Goal: Task Accomplishment & Management: Use online tool/utility

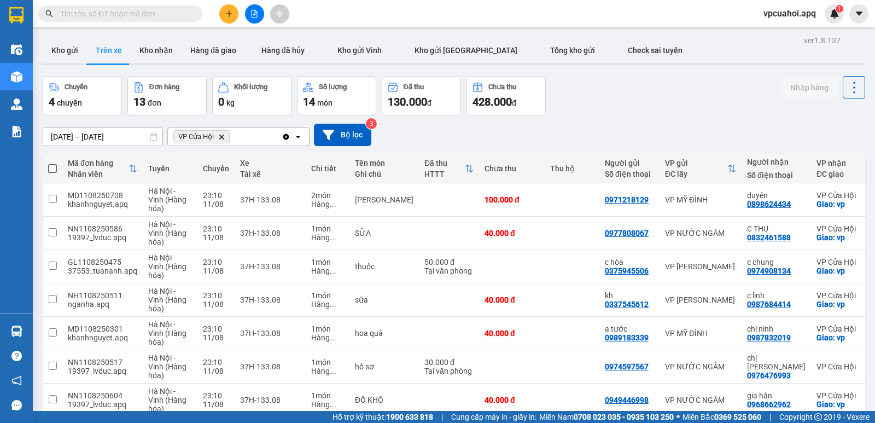
scroll to position [155, 0]
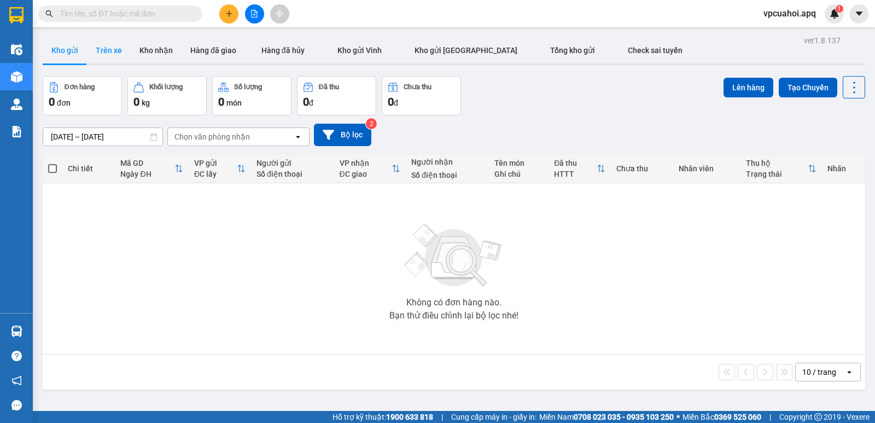
click at [101, 51] on button "Trên xe" at bounding box center [109, 50] width 44 height 26
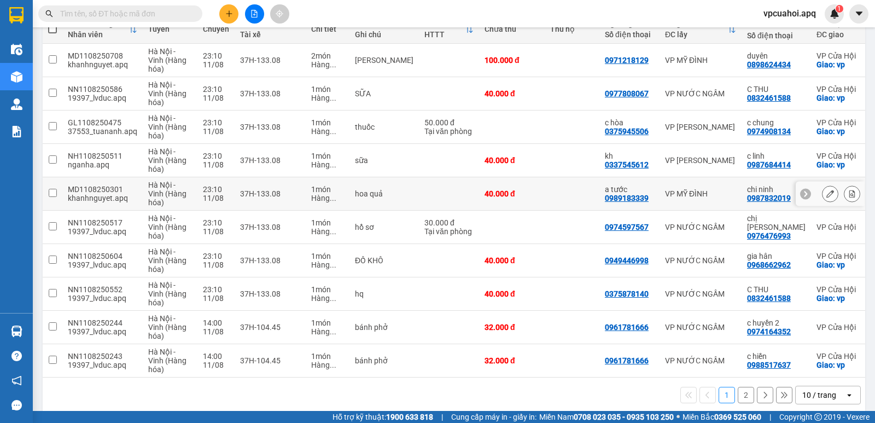
scroll to position [155, 0]
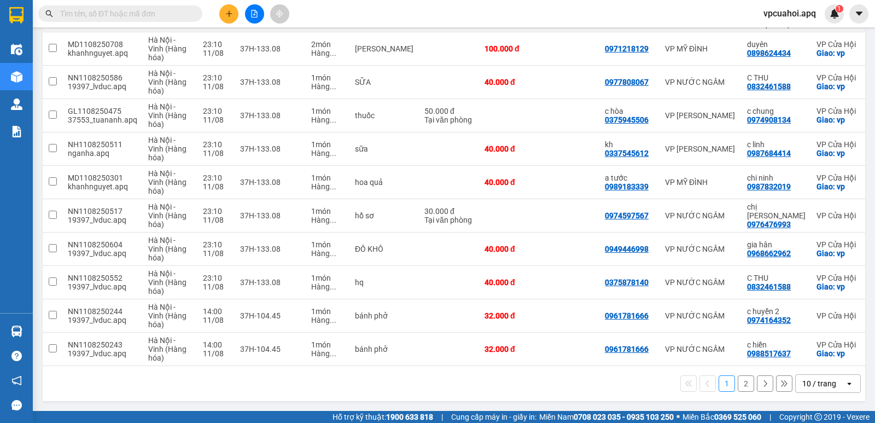
click at [84, 11] on input "text" at bounding box center [124, 14] width 129 height 12
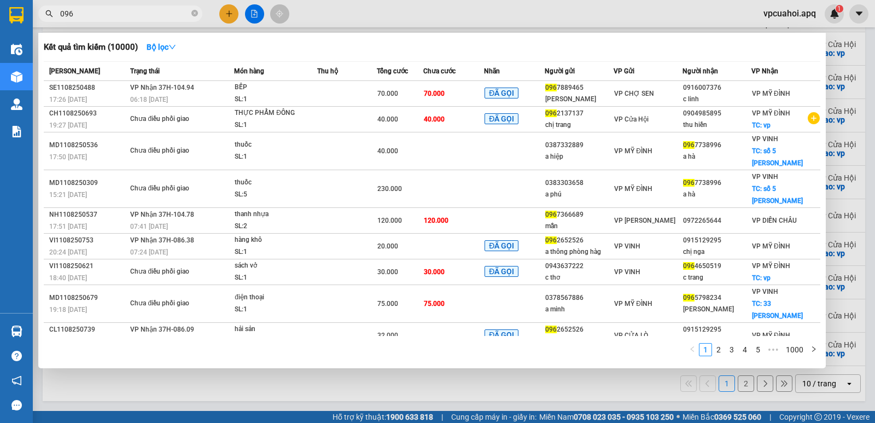
type input "096"
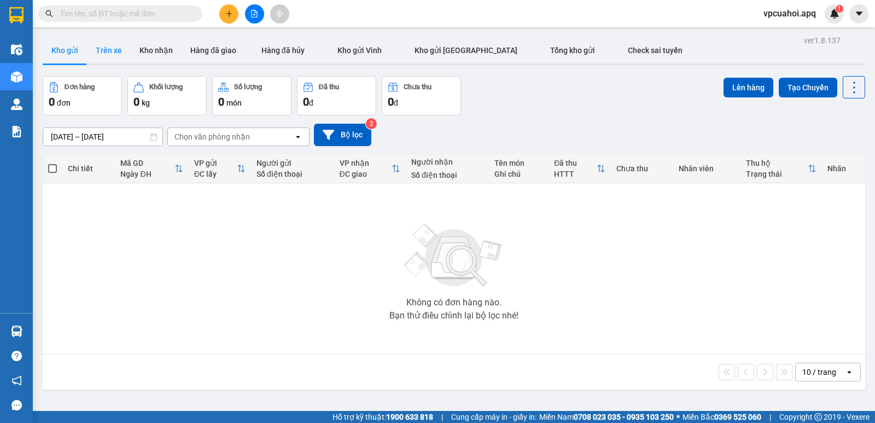
click at [117, 56] on button "Trên xe" at bounding box center [109, 50] width 44 height 26
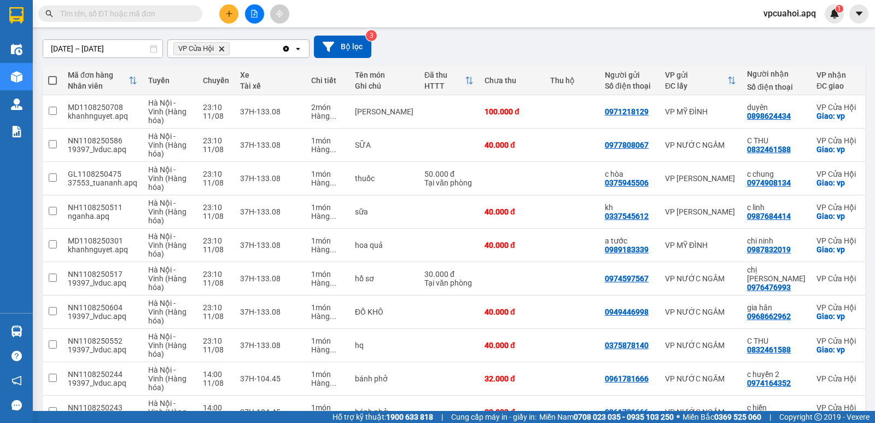
scroll to position [109, 0]
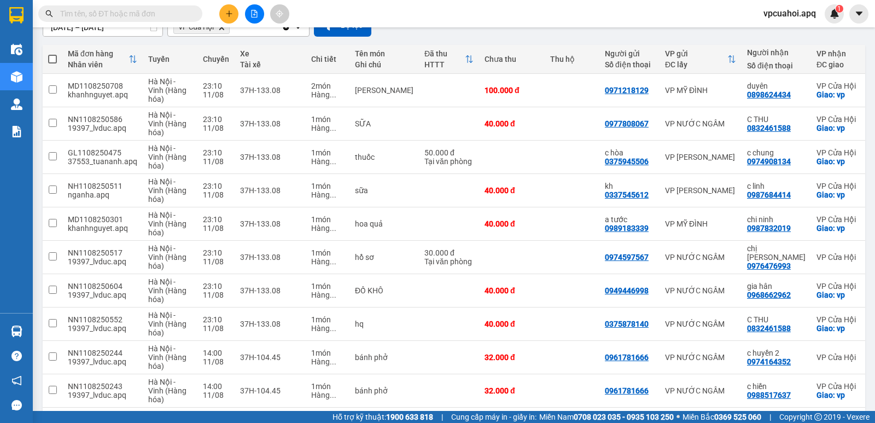
click at [137, 15] on input "text" at bounding box center [124, 14] width 129 height 12
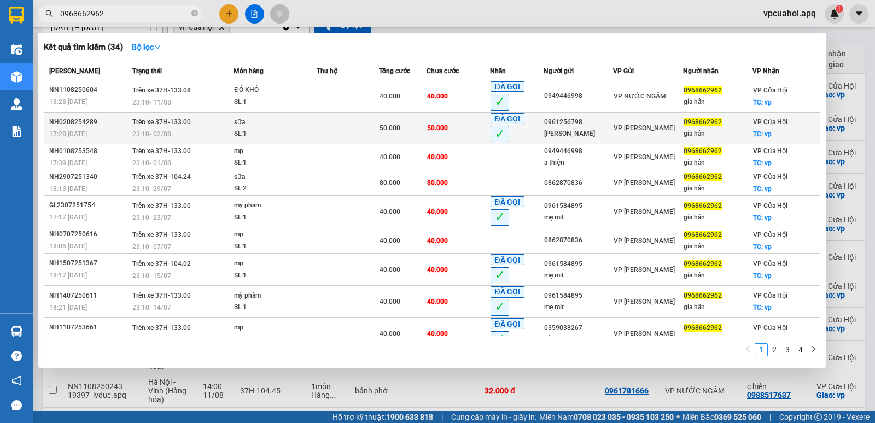
scroll to position [0, 0]
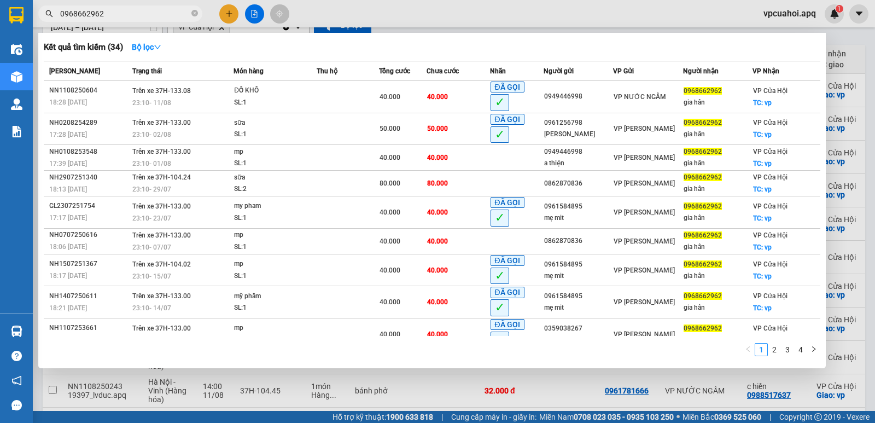
type input "0968662962"
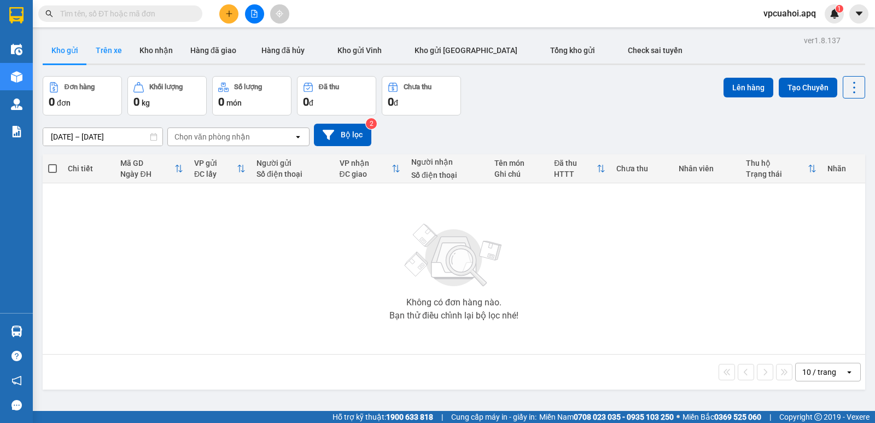
click at [104, 47] on button "Trên xe" at bounding box center [109, 50] width 44 height 26
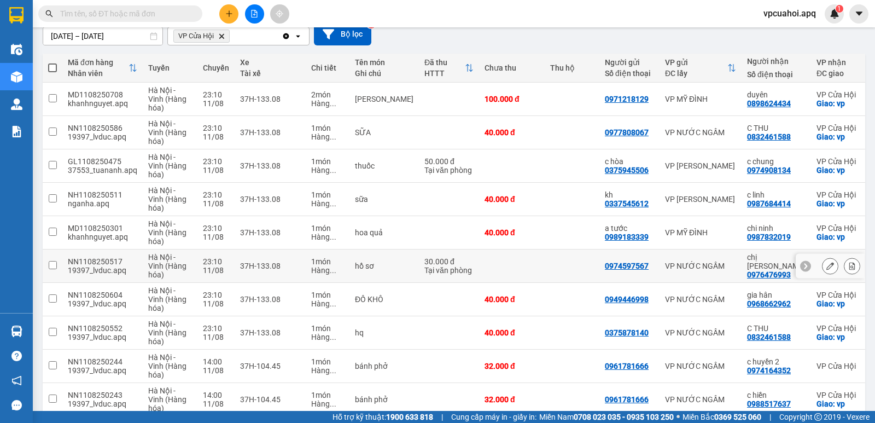
scroll to position [155, 0]
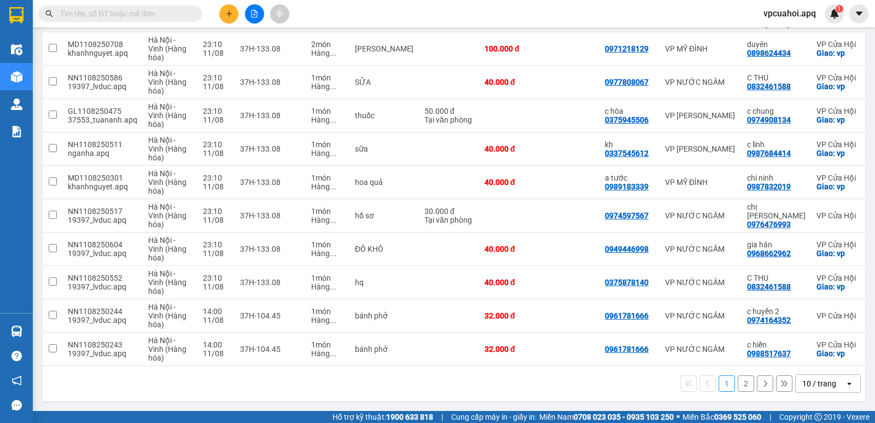
drag, startPoint x: 515, startPoint y: 378, endPoint x: 590, endPoint y: 391, distance: 76.6
click at [518, 380] on div "1 2 10 / trang open" at bounding box center [454, 383] width 814 height 19
click at [744, 386] on button "2" at bounding box center [746, 383] width 16 height 16
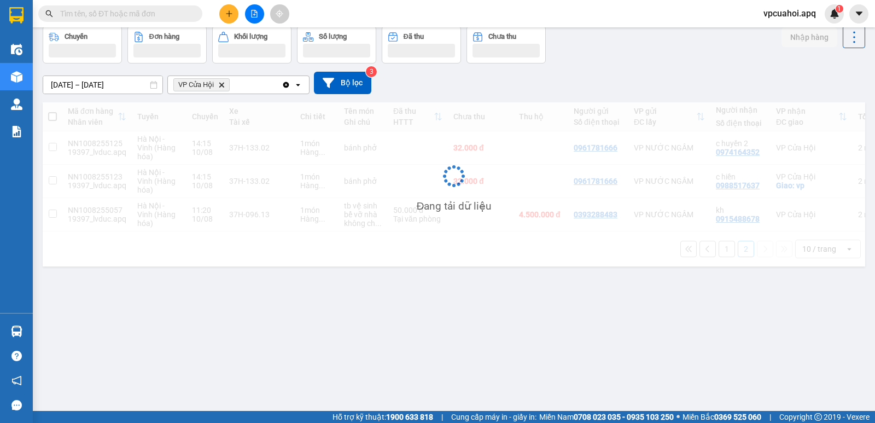
scroll to position [50, 0]
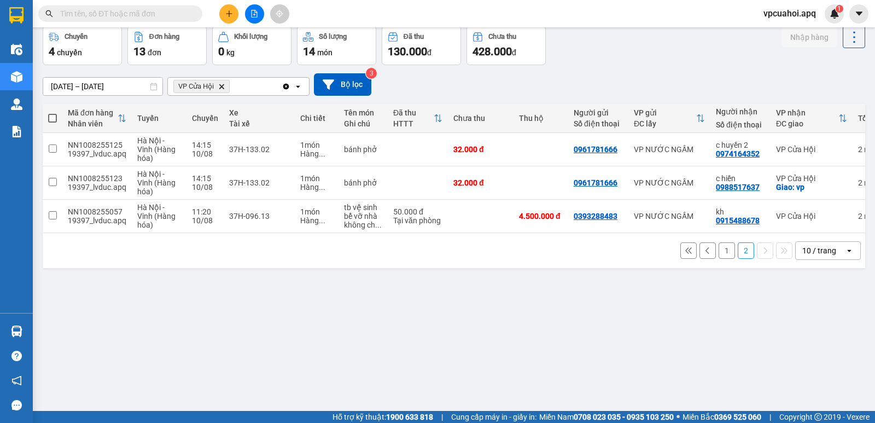
click at [721, 251] on button "1" at bounding box center [727, 250] width 16 height 16
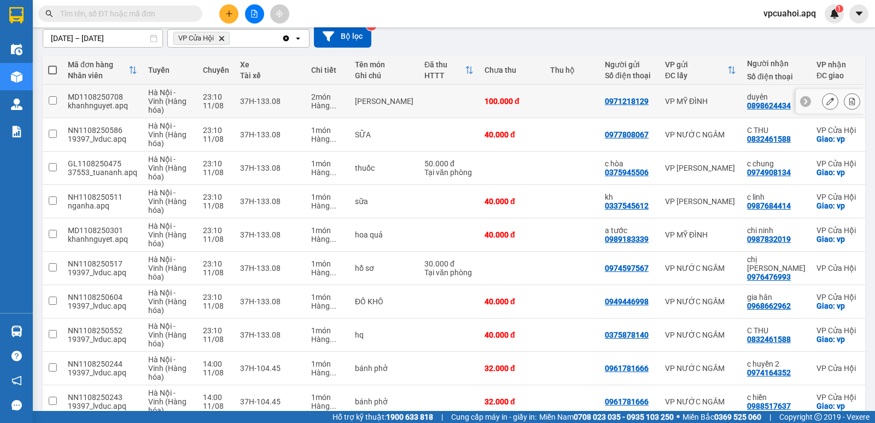
scroll to position [0, 0]
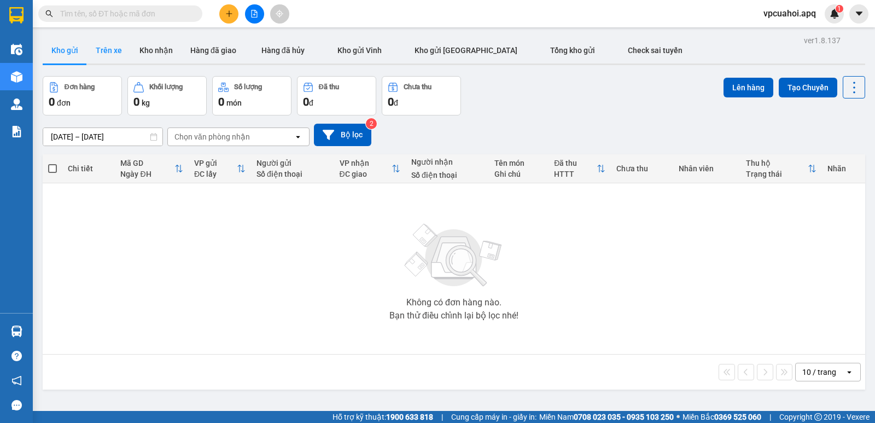
click at [109, 53] on button "Trên xe" at bounding box center [109, 50] width 44 height 26
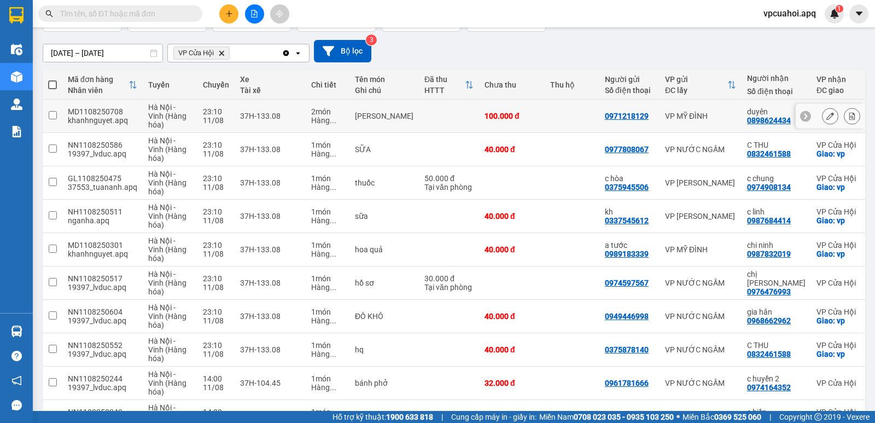
scroll to position [109, 0]
